Goal: Check status: Check status

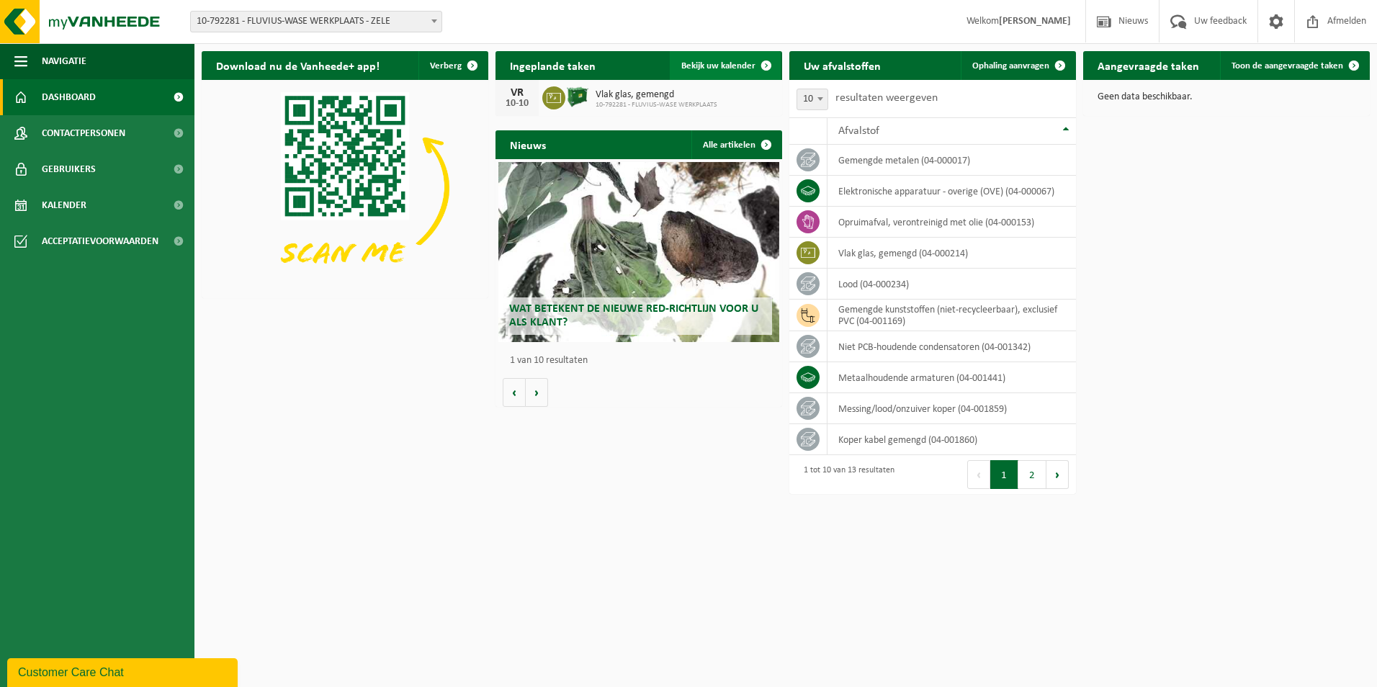
click at [711, 61] on span "Bekijk uw kalender" at bounding box center [718, 65] width 74 height 9
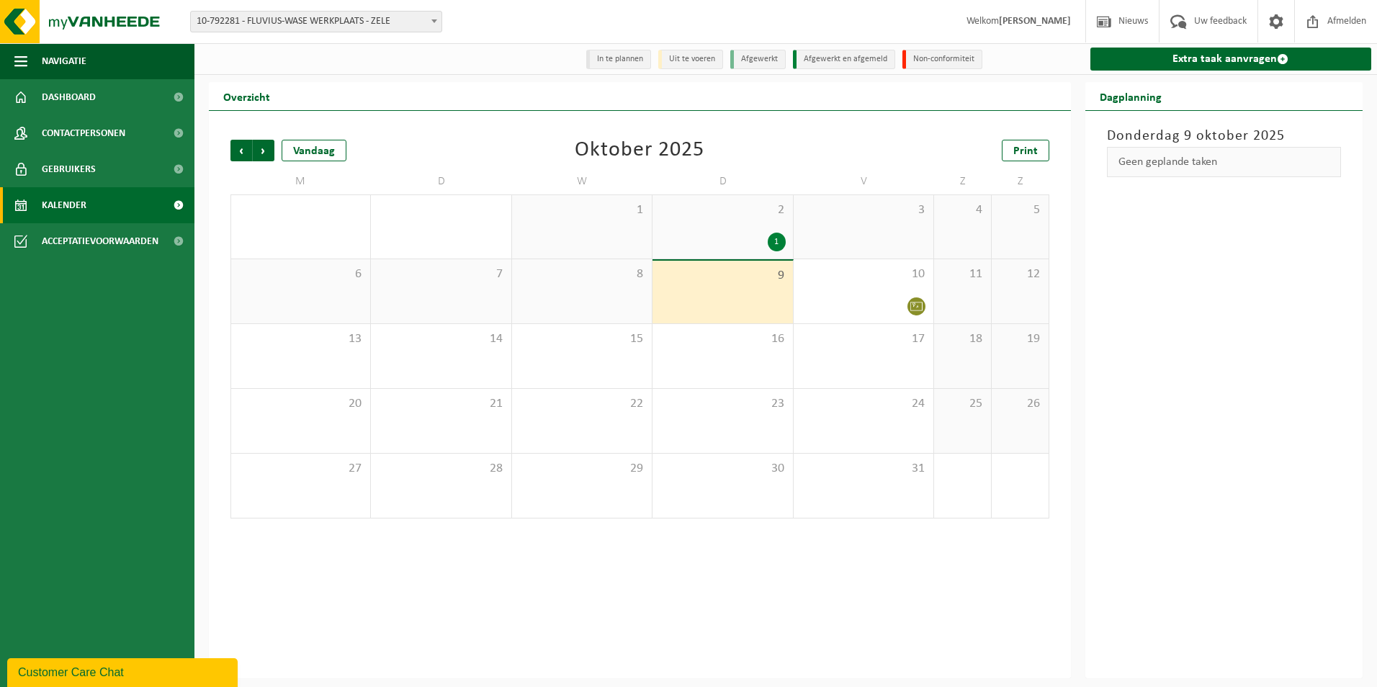
click at [708, 235] on div "1" at bounding box center [722, 242] width 125 height 19
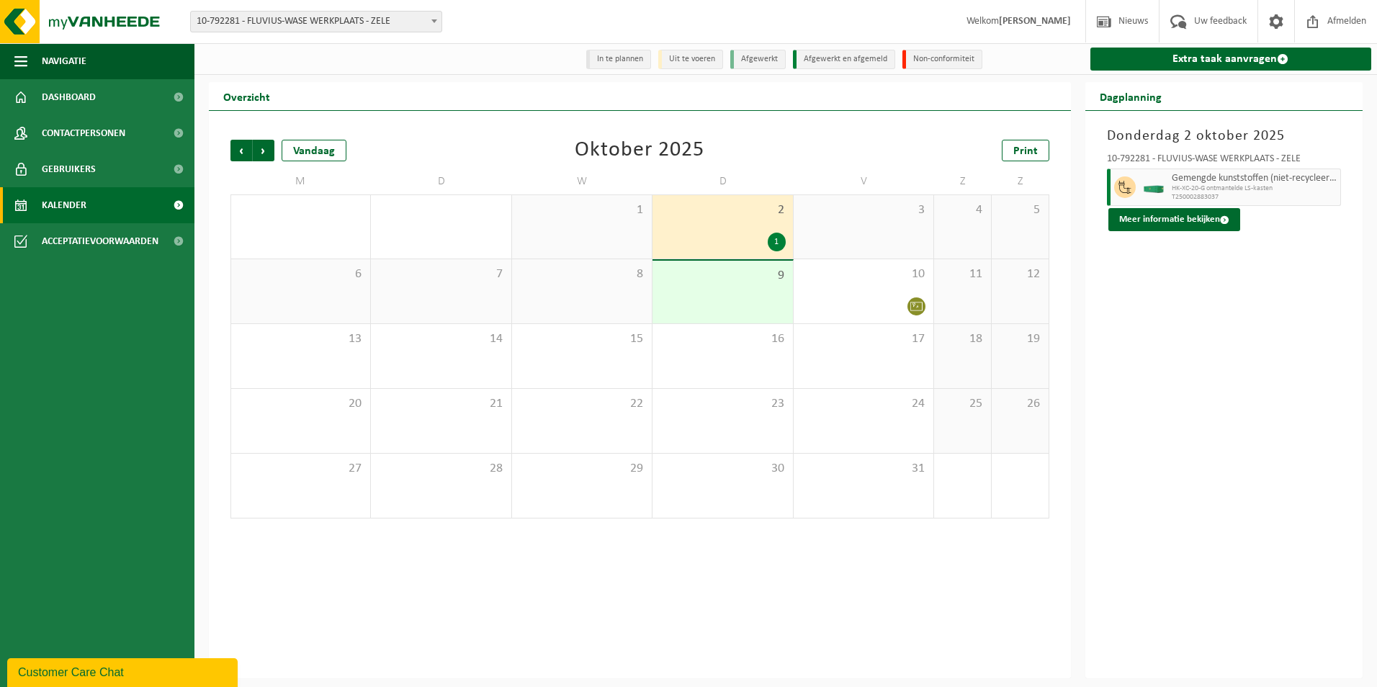
click at [710, 289] on div "9" at bounding box center [723, 292] width 140 height 63
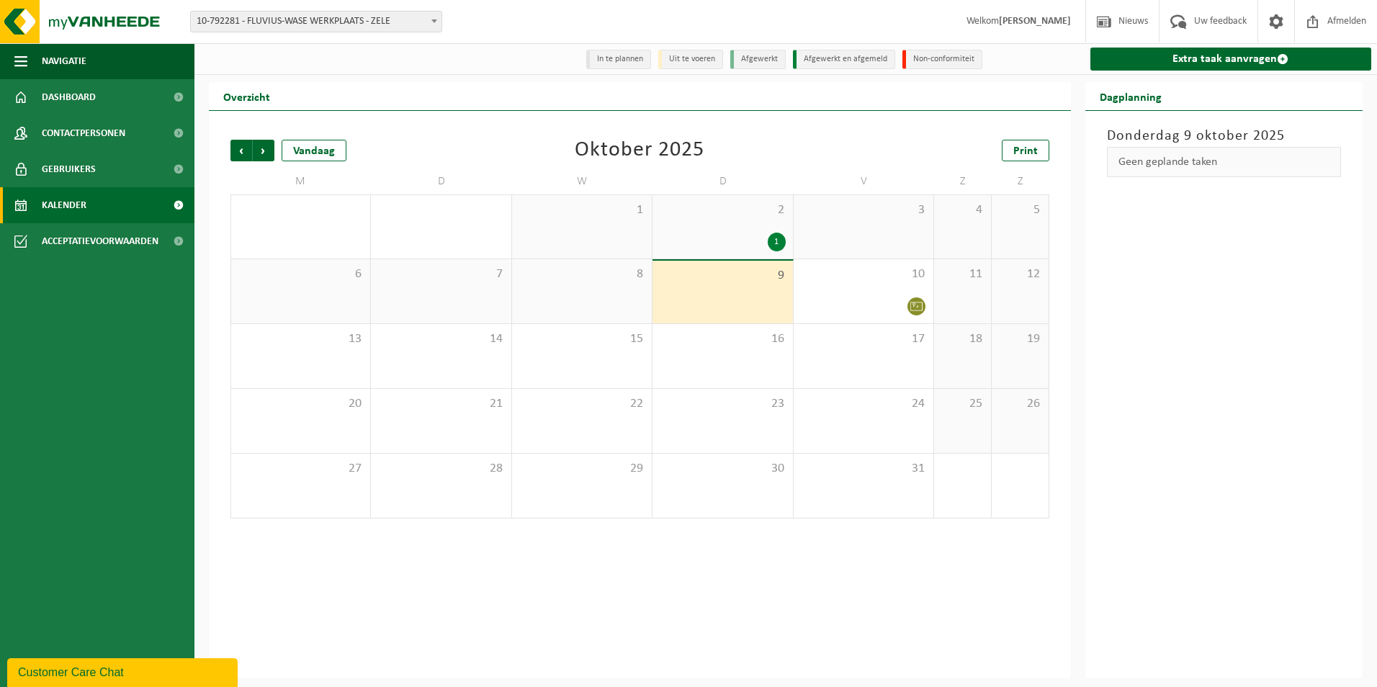
click at [705, 228] on div "2 1" at bounding box center [723, 226] width 140 height 63
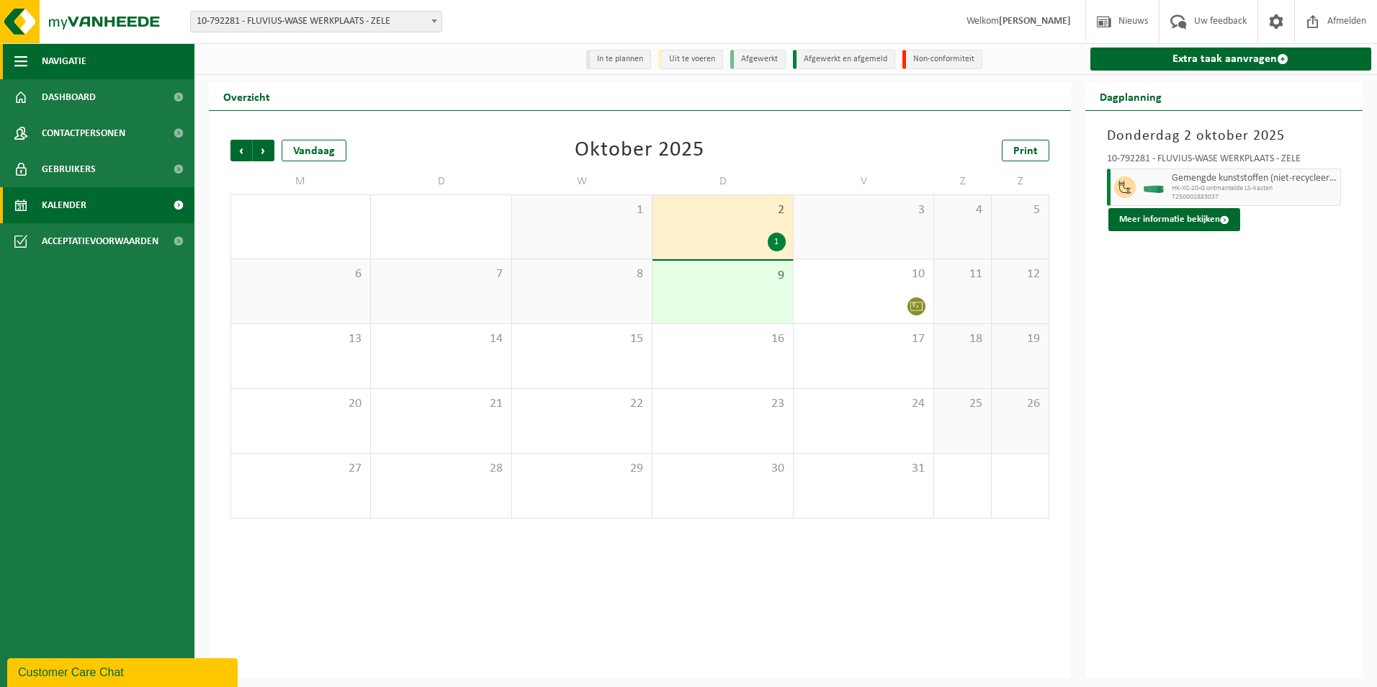
click at [63, 60] on span "Navigatie" at bounding box center [64, 61] width 45 height 36
